Goal: Manage account settings

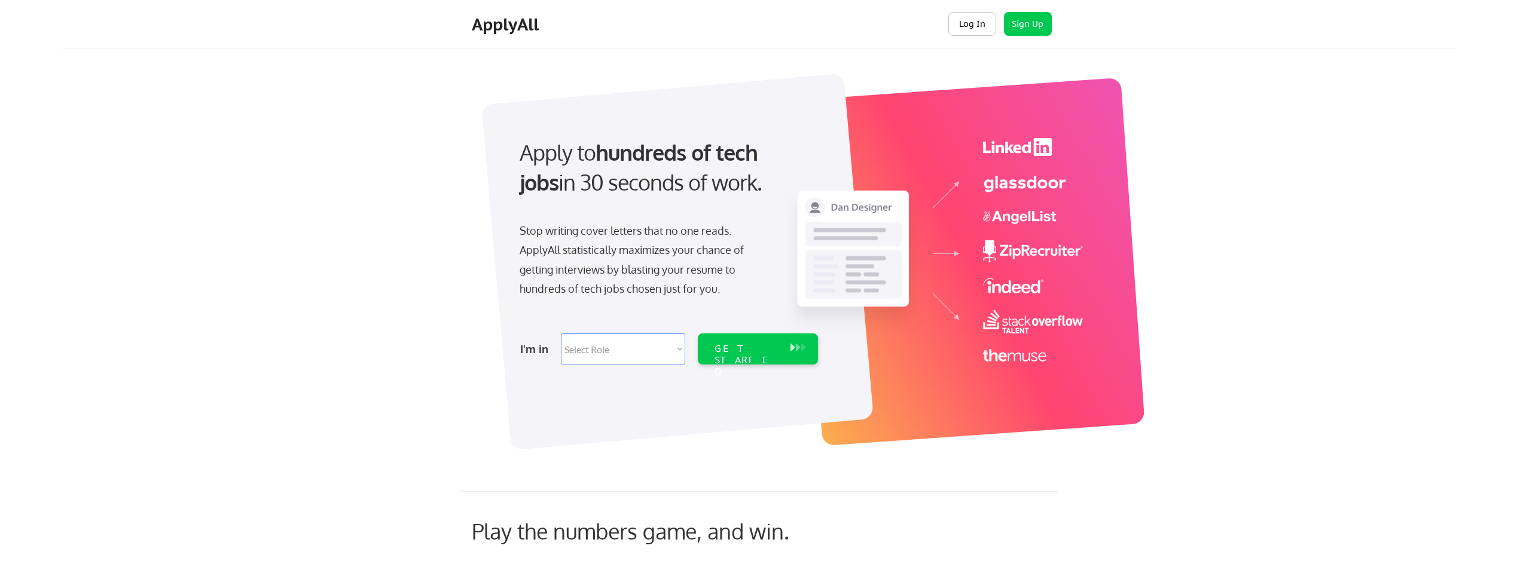
click at [967, 30] on button "Log In" at bounding box center [972, 24] width 48 height 24
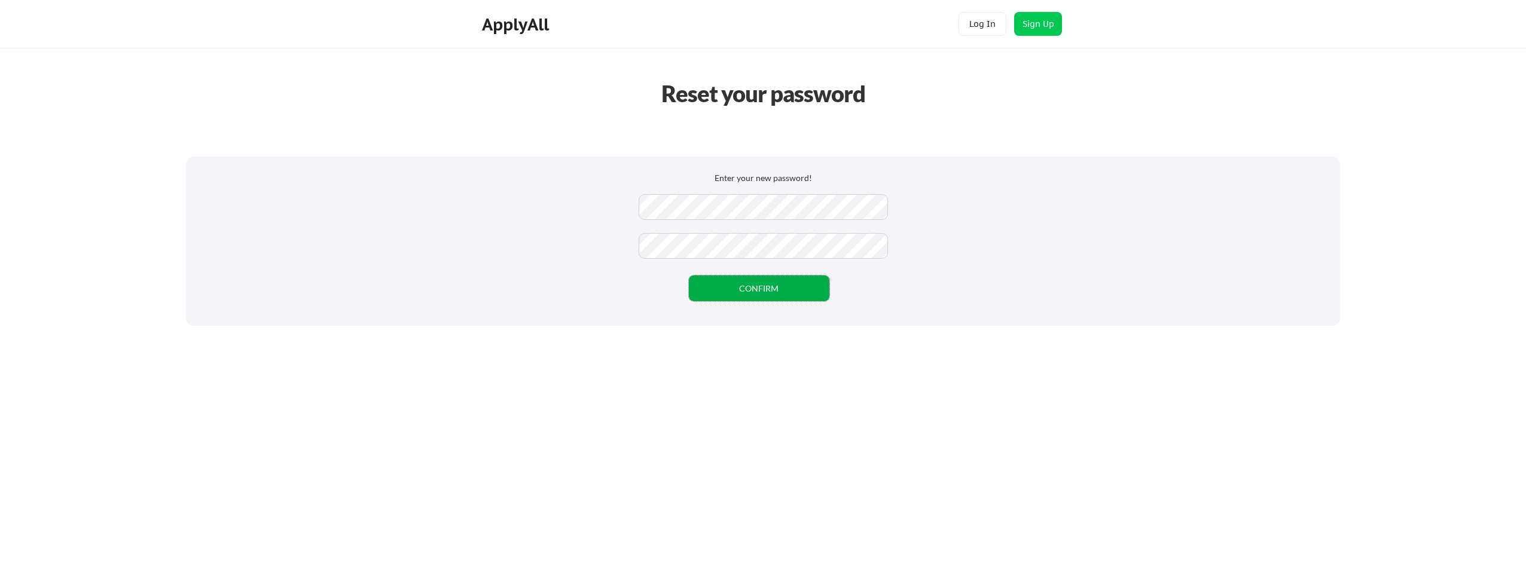
click at [756, 294] on button "CONFIRM" at bounding box center [759, 289] width 141 height 26
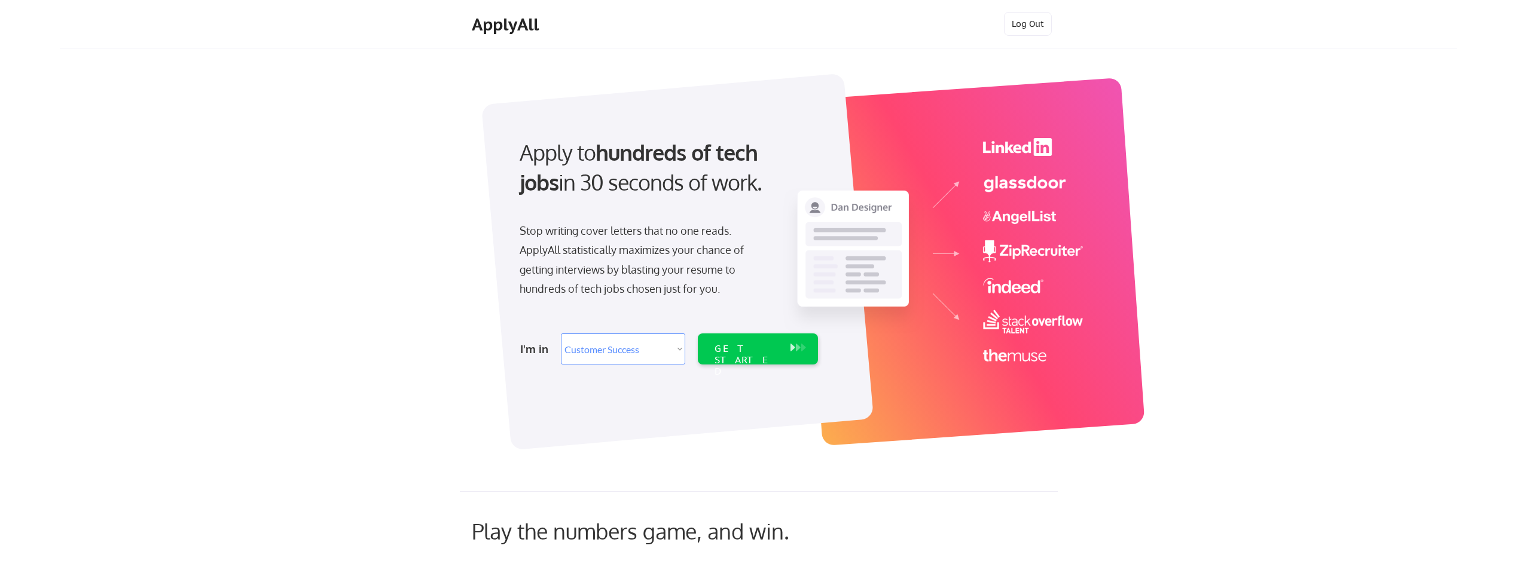
select select ""sales""
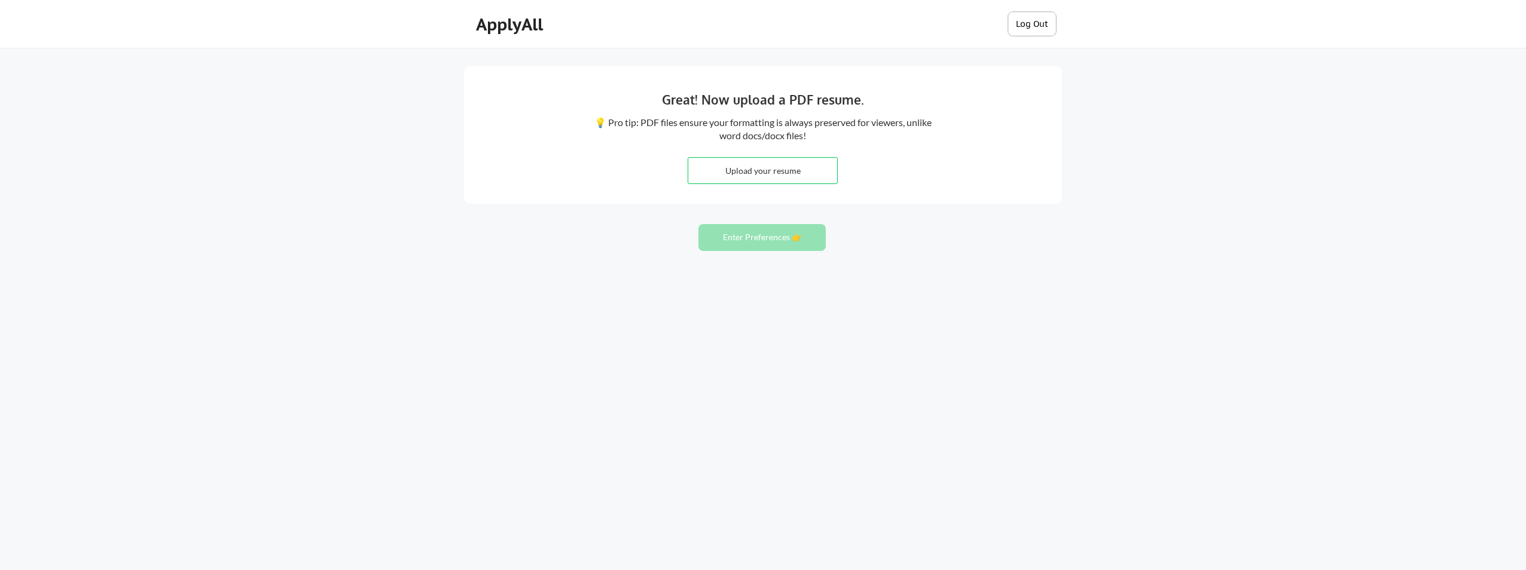
click at [1026, 27] on button "Log Out" at bounding box center [1032, 24] width 48 height 24
